Goal: Task Accomplishment & Management: Use online tool/utility

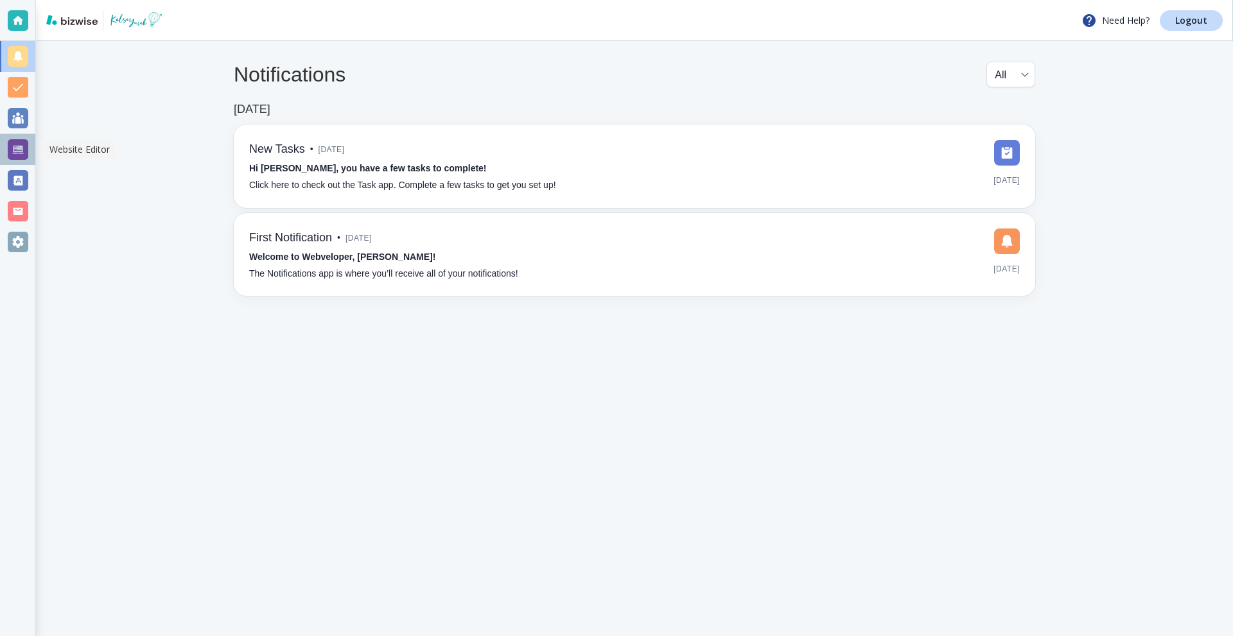
click at [6, 146] on div at bounding box center [17, 149] width 35 height 31
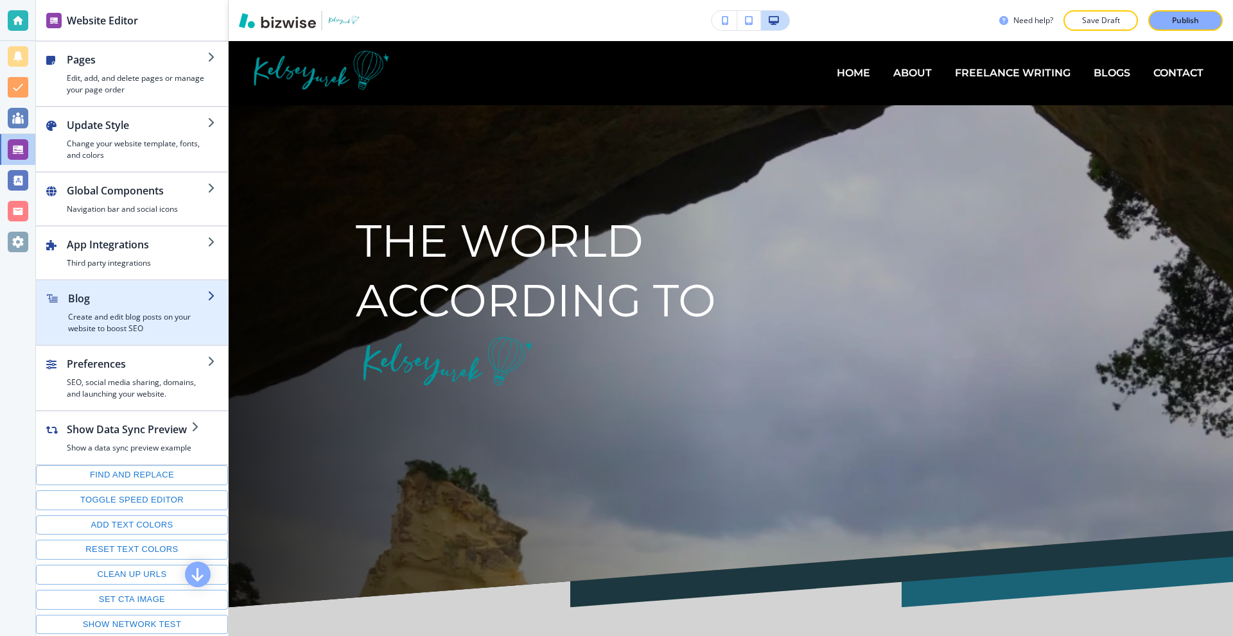
click at [145, 311] on div "button" at bounding box center [137, 308] width 139 height 5
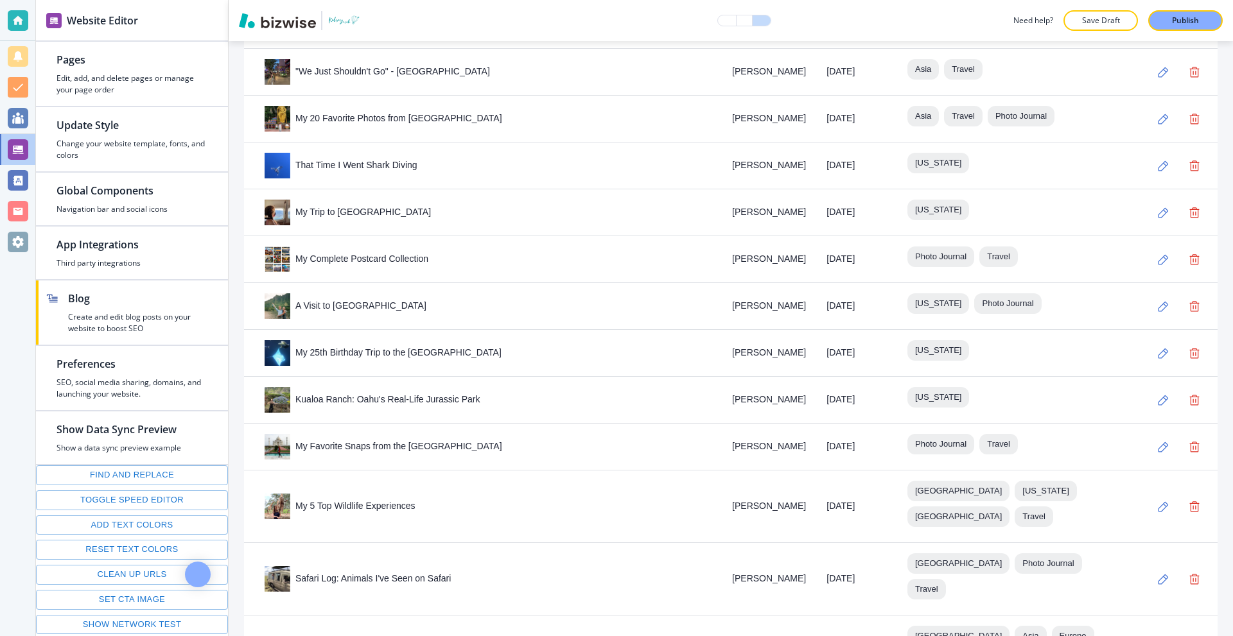
scroll to position [1853, 0]
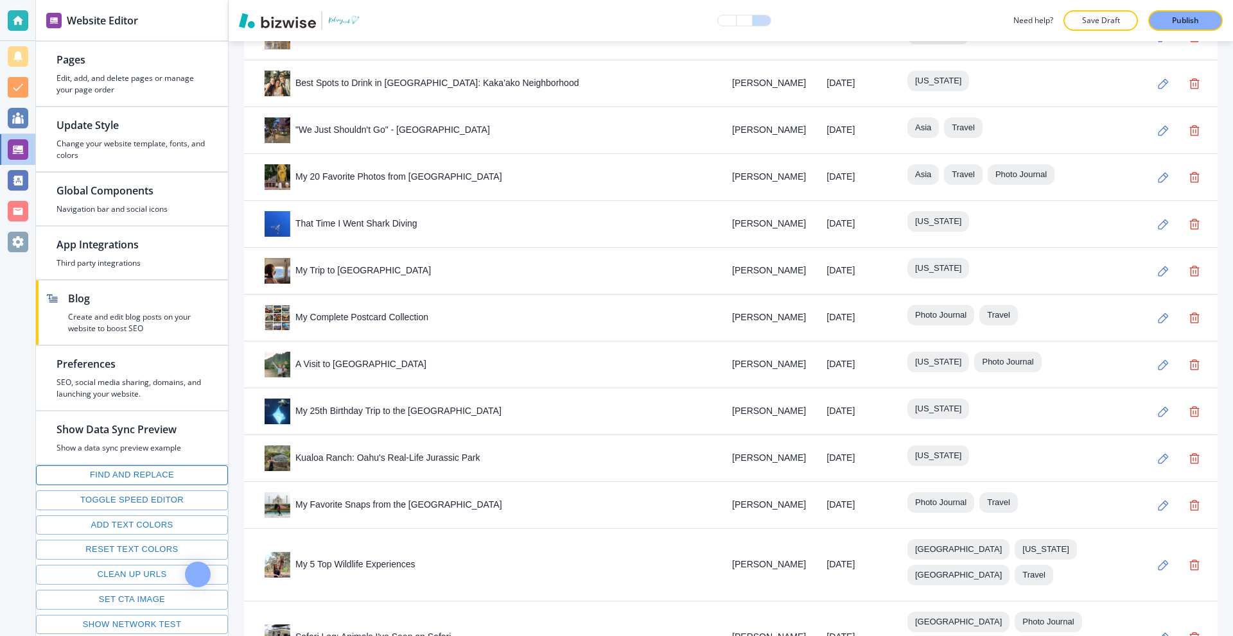
click at [121, 474] on button "Find and replace" at bounding box center [132, 475] width 192 height 20
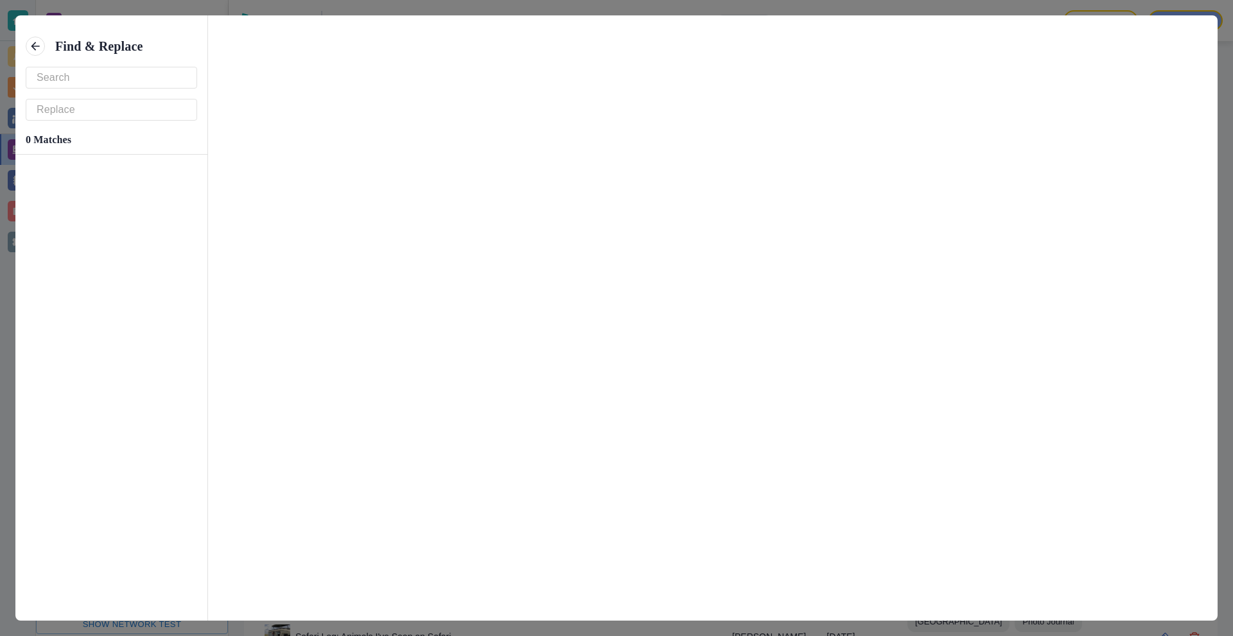
click at [119, 85] on input "text" at bounding box center [112, 77] width 150 height 21
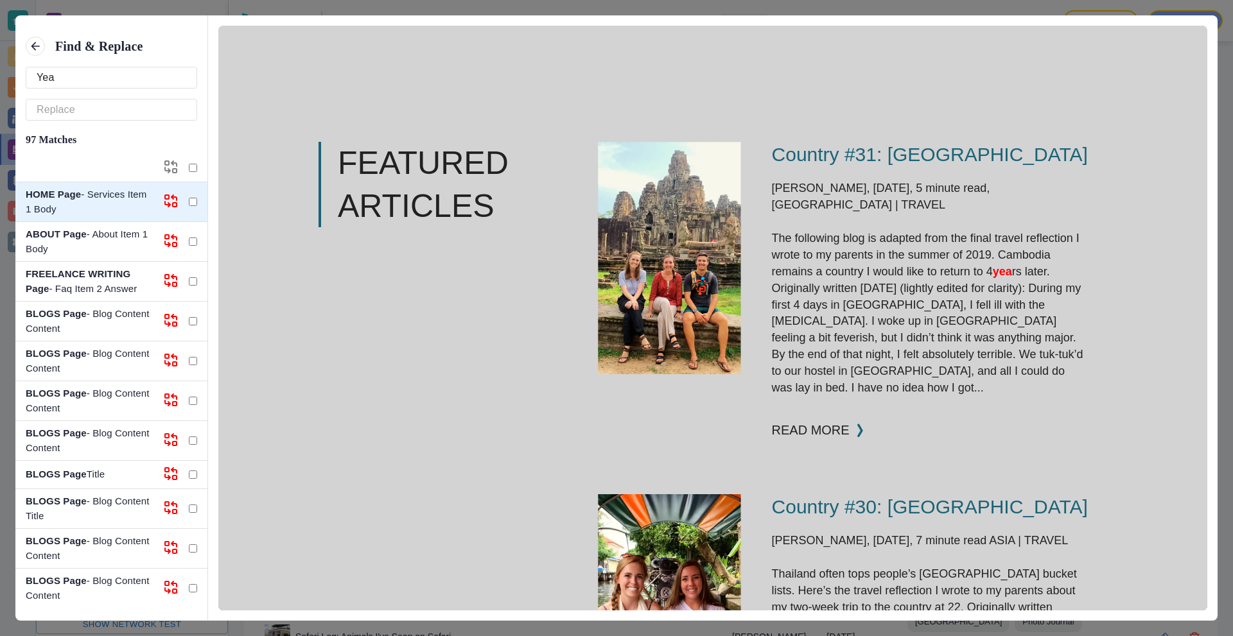
click at [119, 85] on input "Yea" at bounding box center [112, 77] width 150 height 21
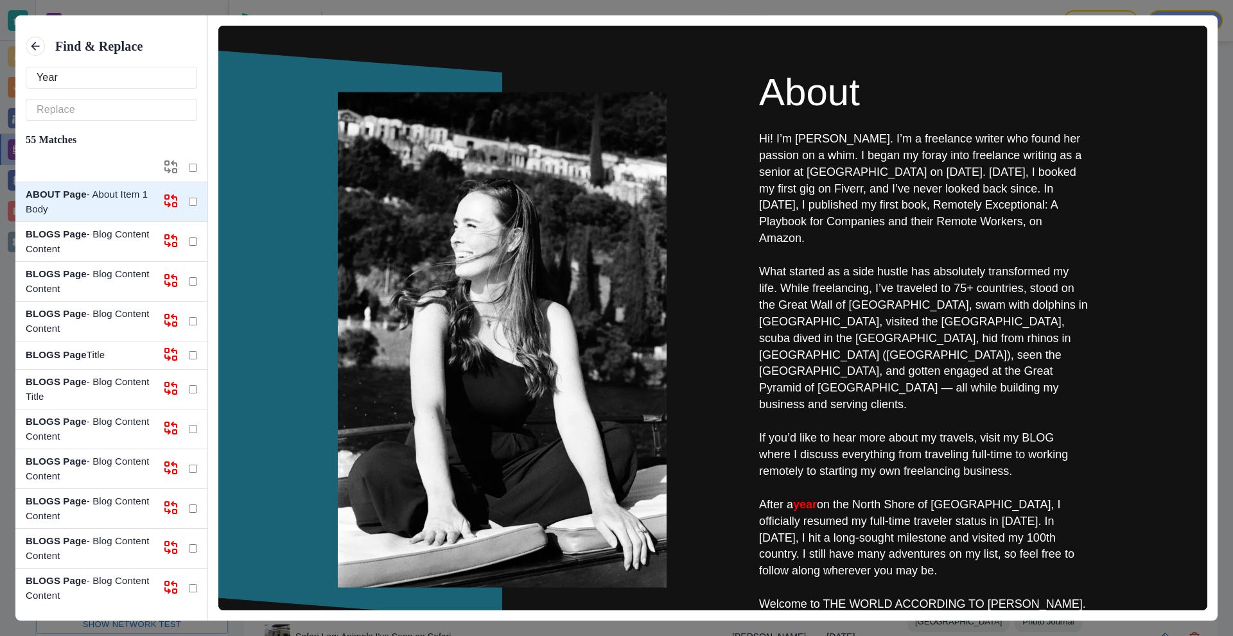
type input "Year 1"
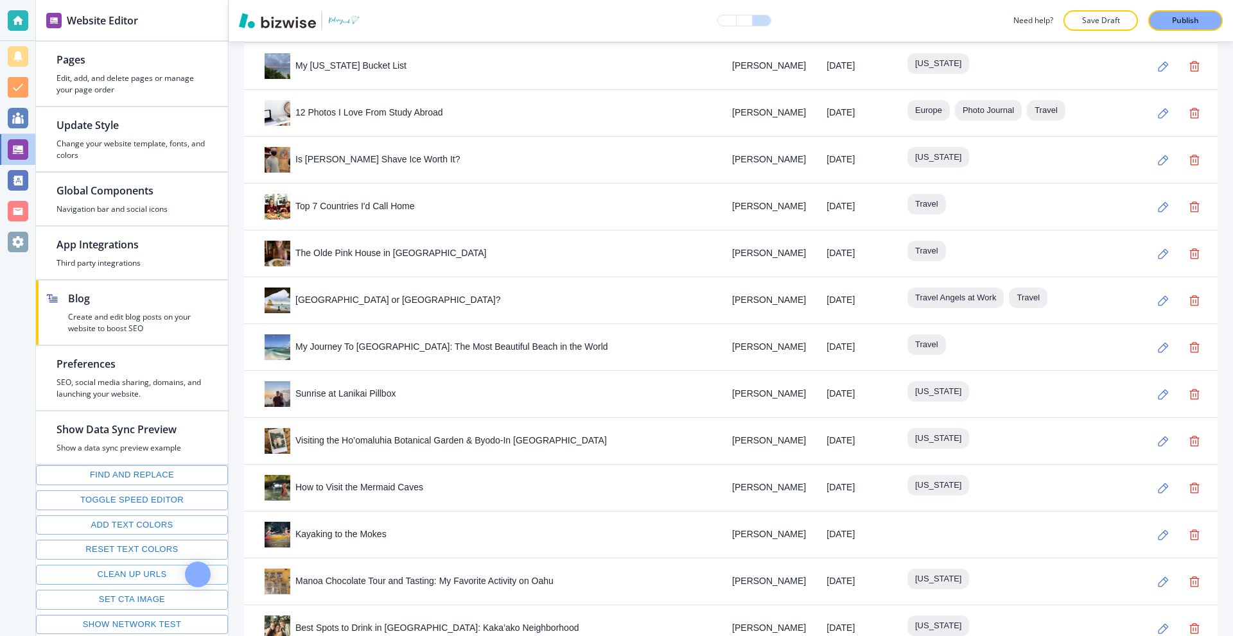
scroll to position [4755, 0]
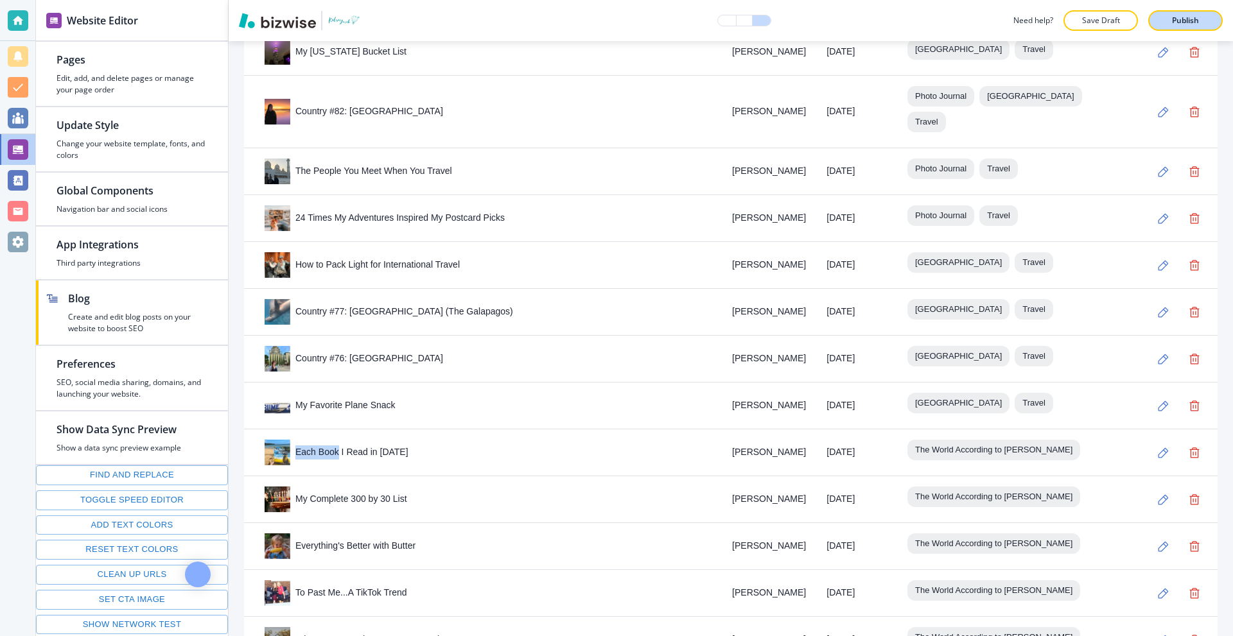
click at [1194, 26] on p "Publish" at bounding box center [1185, 21] width 27 height 12
